Goal: Check status: Check status

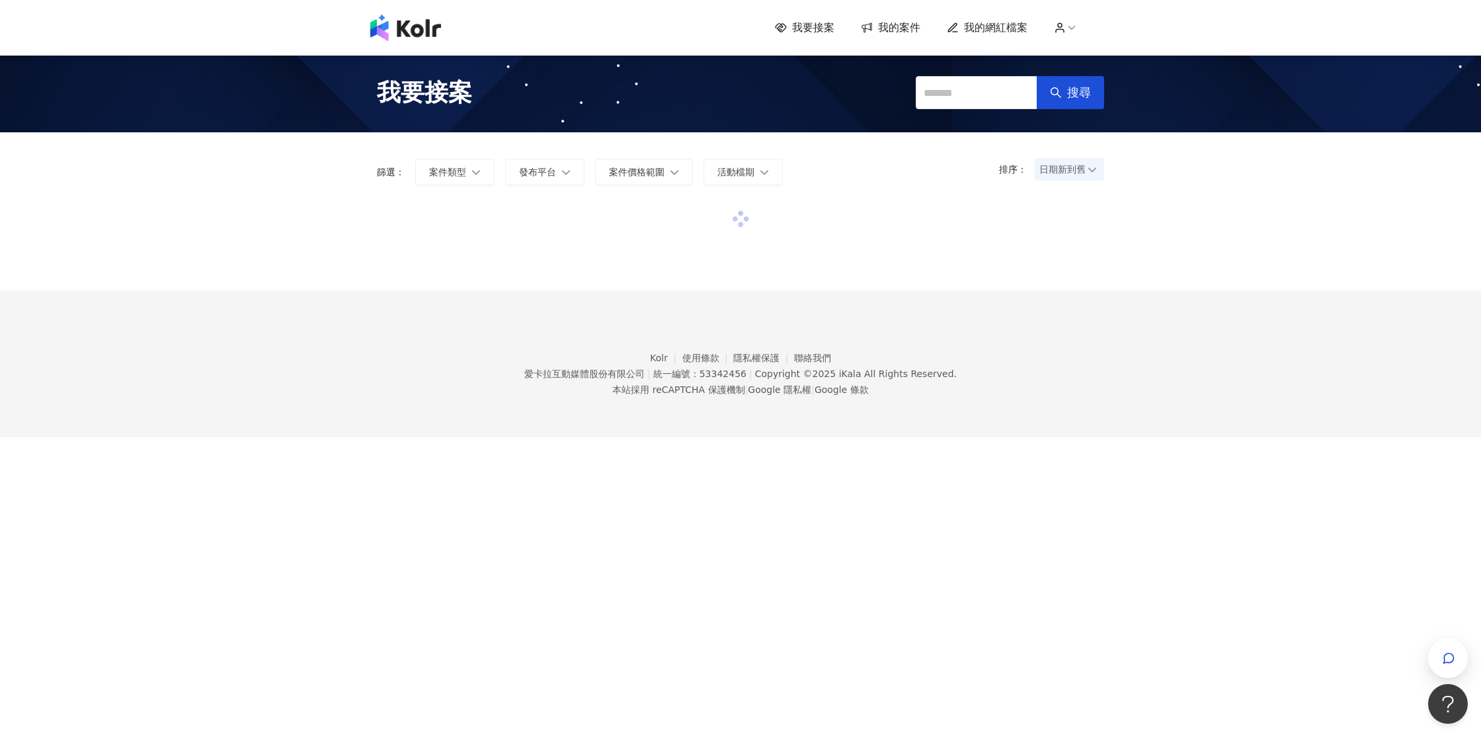
click at [1067, 28] on icon at bounding box center [1072, 28] width 12 height 12
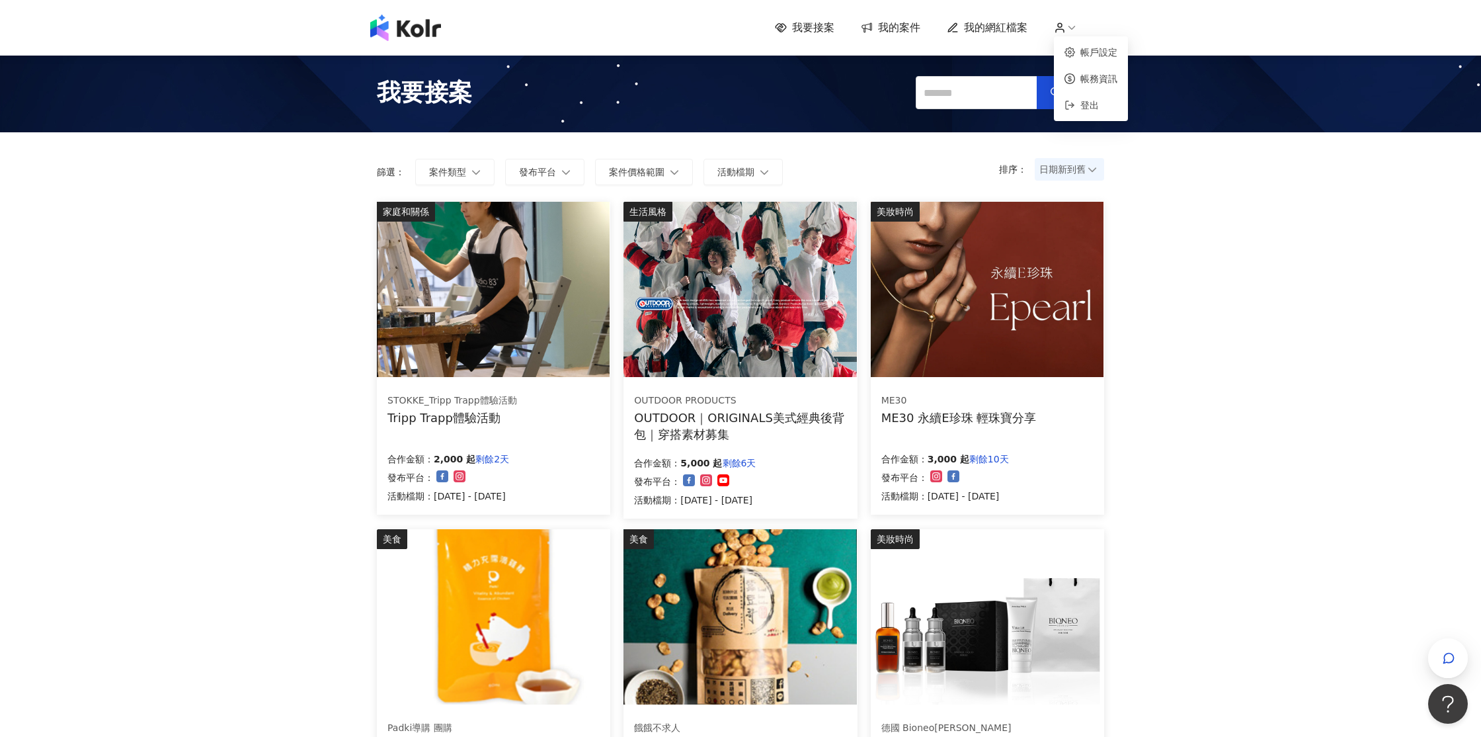
click at [1072, 24] on icon at bounding box center [1072, 28] width 12 height 12
click at [893, 32] on span "我的案件" at bounding box center [899, 27] width 42 height 15
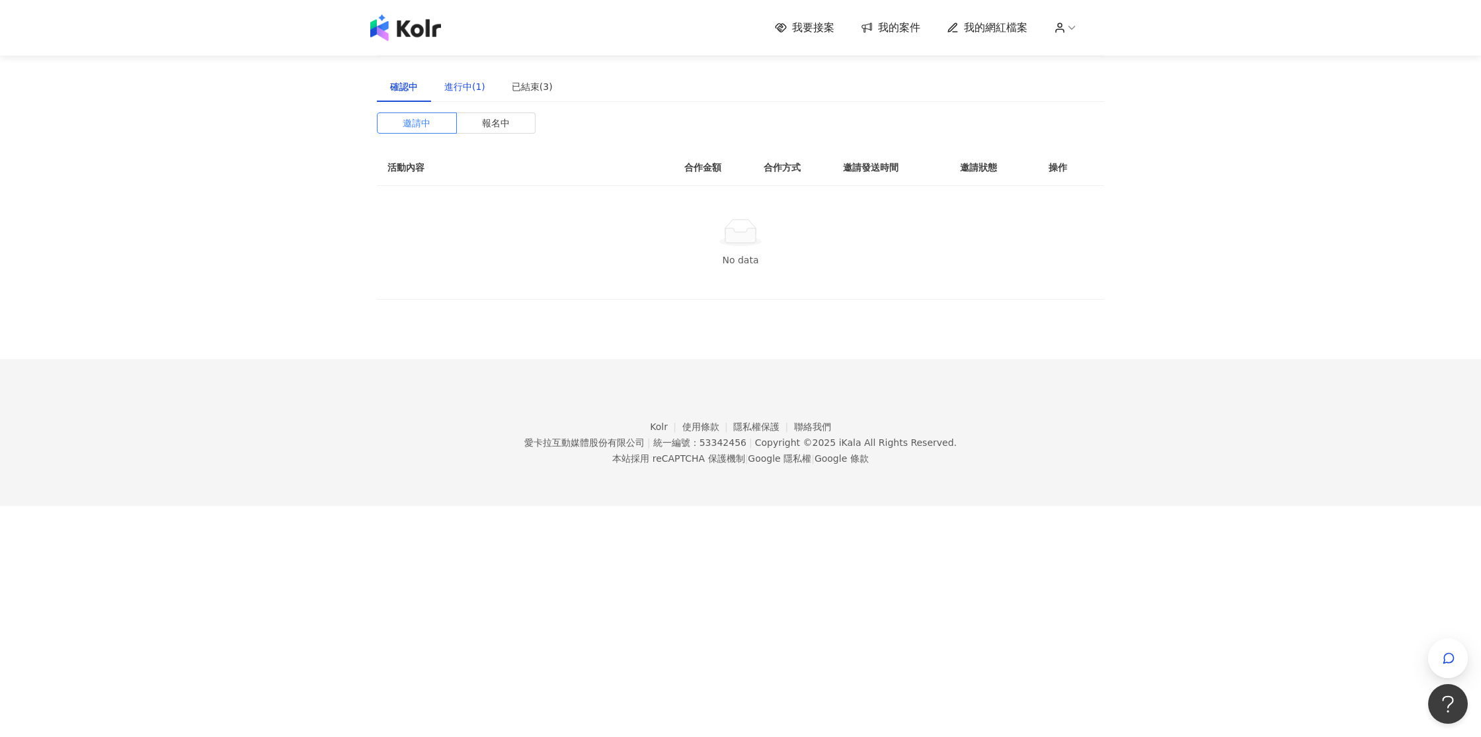
click at [461, 84] on div "進行中(1)" at bounding box center [464, 86] width 41 height 15
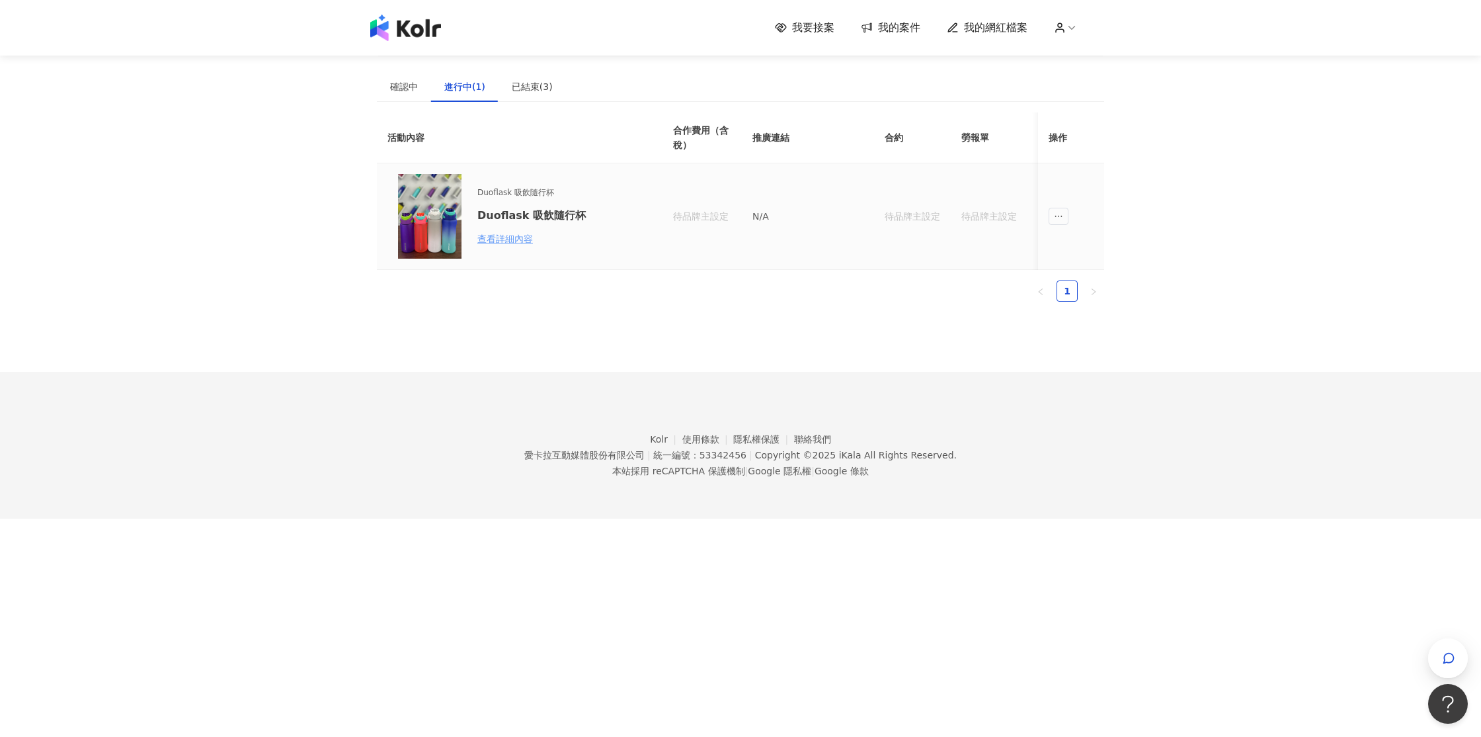
click at [517, 233] on div "查看詳細內容" at bounding box center [535, 238] width 116 height 15
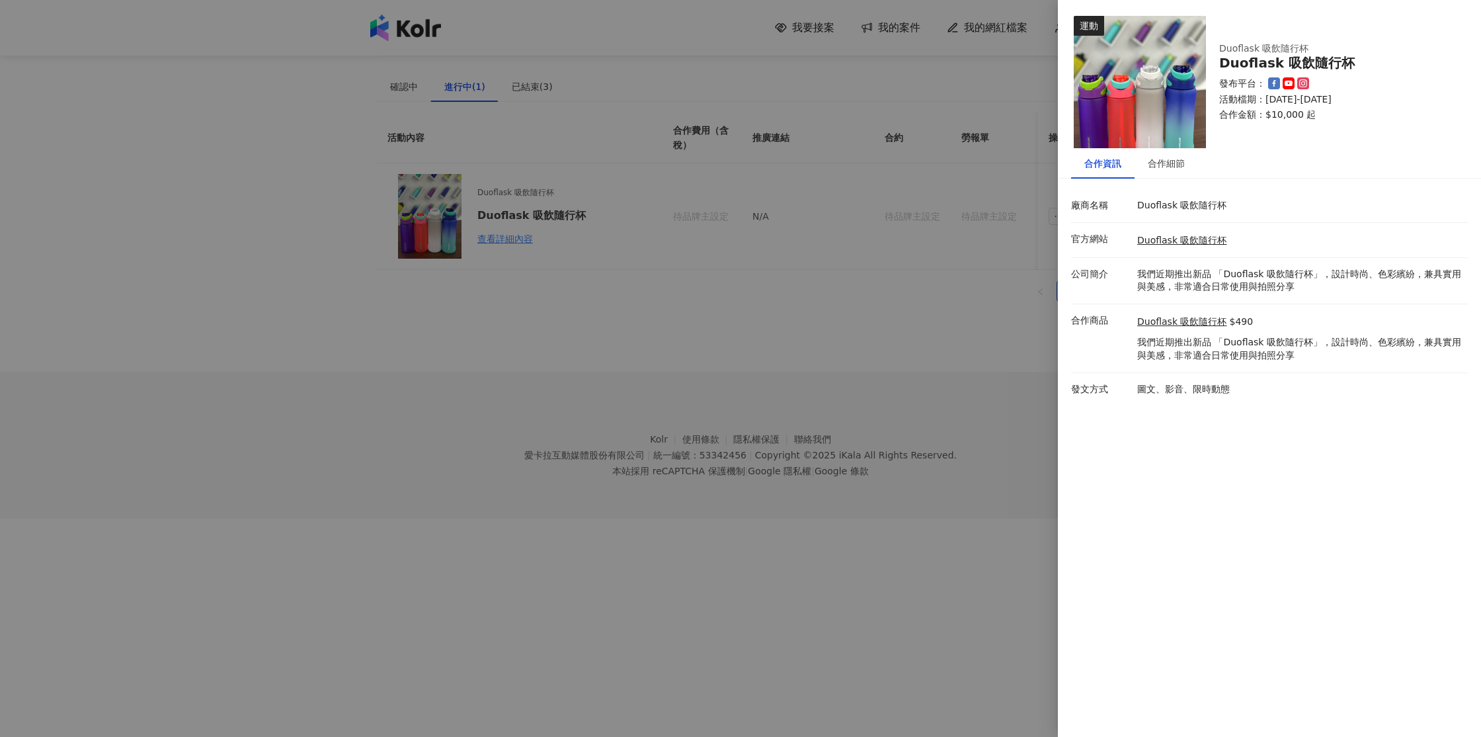
click at [1307, 85] on icon at bounding box center [1303, 83] width 9 height 9
drag, startPoint x: 1350, startPoint y: 62, endPoint x: 1215, endPoint y: 66, distance: 134.9
click at [1215, 66] on div "Duoflask 吸飲隨行杯 Duoflask 吸飲隨行杯 發布平台： 活動檔期：2025/8/22-2025/9/30 合作金額： $10,000 起" at bounding box center [1335, 81] width 259 height 105
copy div "Duoflask 吸飲隨行杯"
click at [1192, 241] on link "Duoflask 吸飲隨行杯" at bounding box center [1181, 240] width 89 height 11
